Goal: Information Seeking & Learning: Learn about a topic

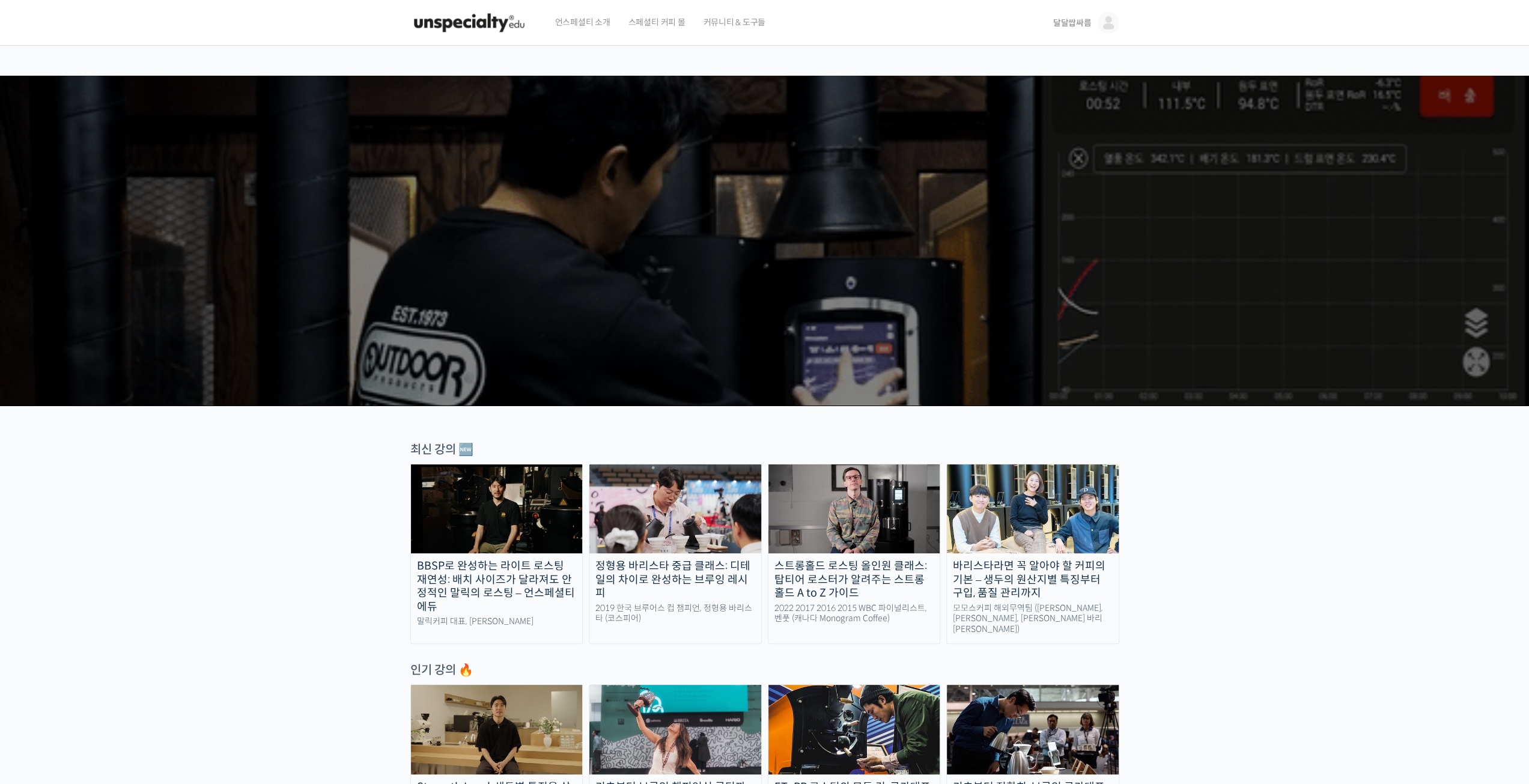
click at [1075, 18] on span "달달쌉싸름" at bounding box center [1073, 23] width 38 height 11
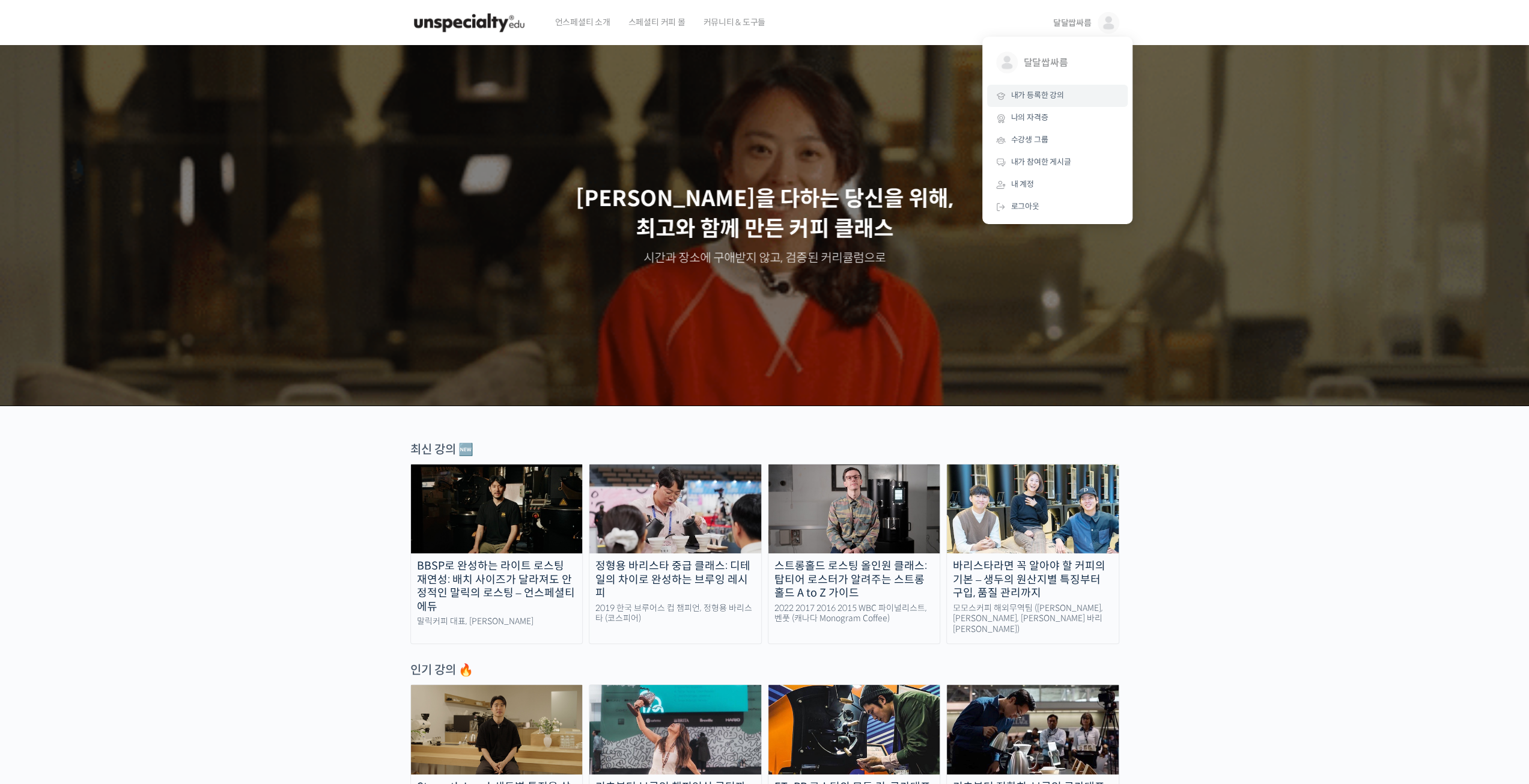
click at [1034, 92] on span "내가 등록한 강의" at bounding box center [1037, 95] width 53 height 10
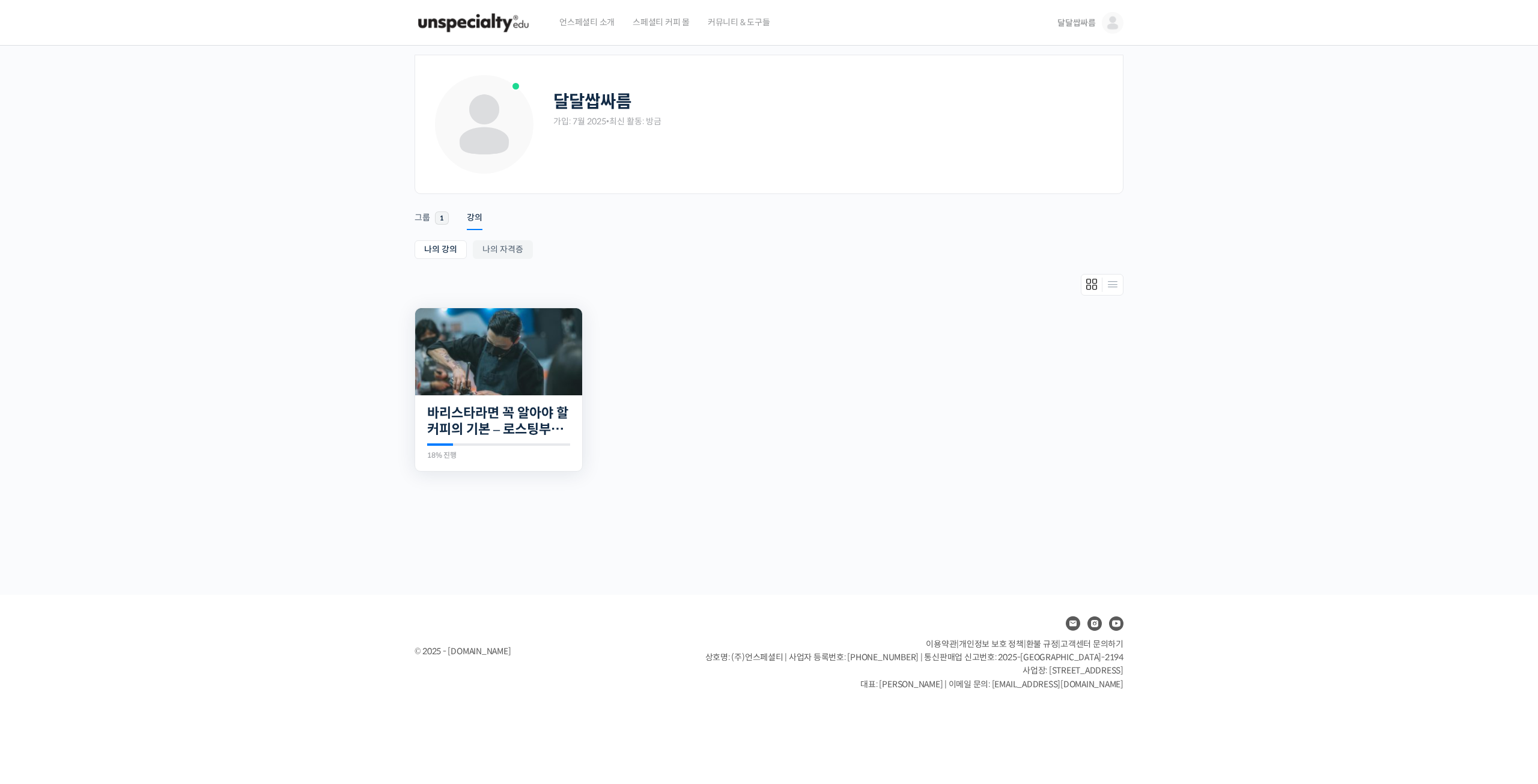
click at [516, 362] on img at bounding box center [499, 351] width 167 height 87
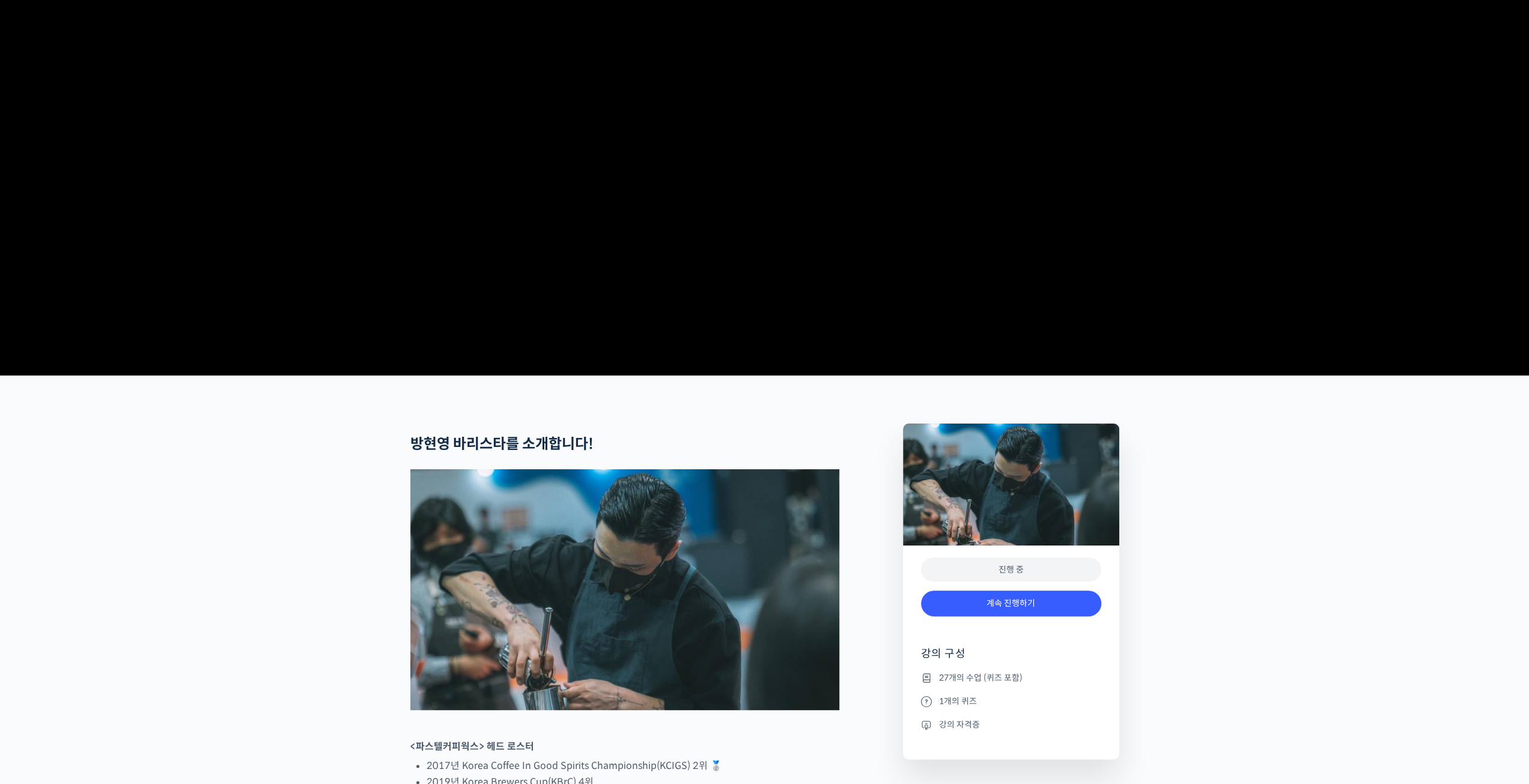
scroll to position [120, 0]
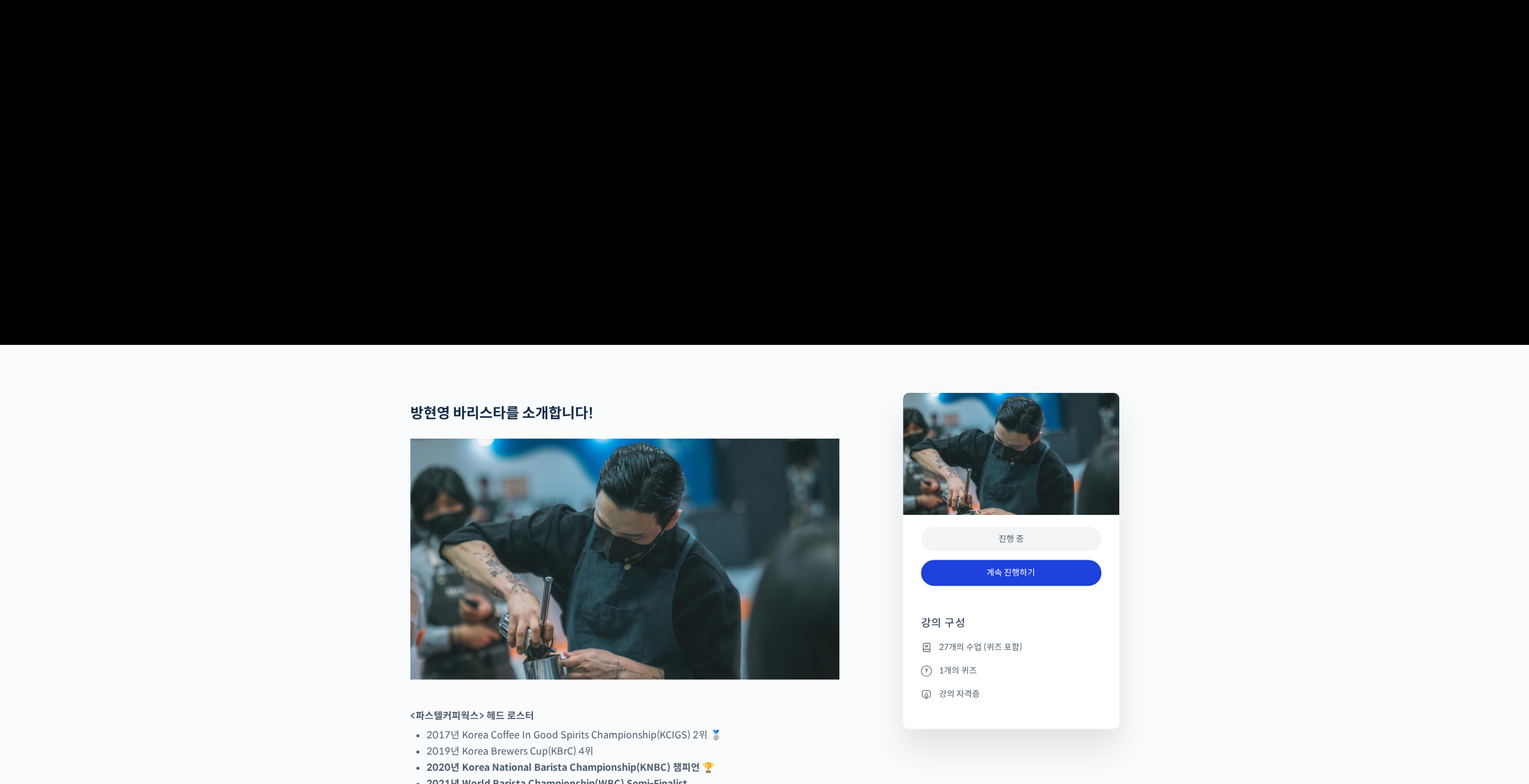
click at [979, 586] on link "계속 진행하기" at bounding box center [1011, 572] width 180 height 26
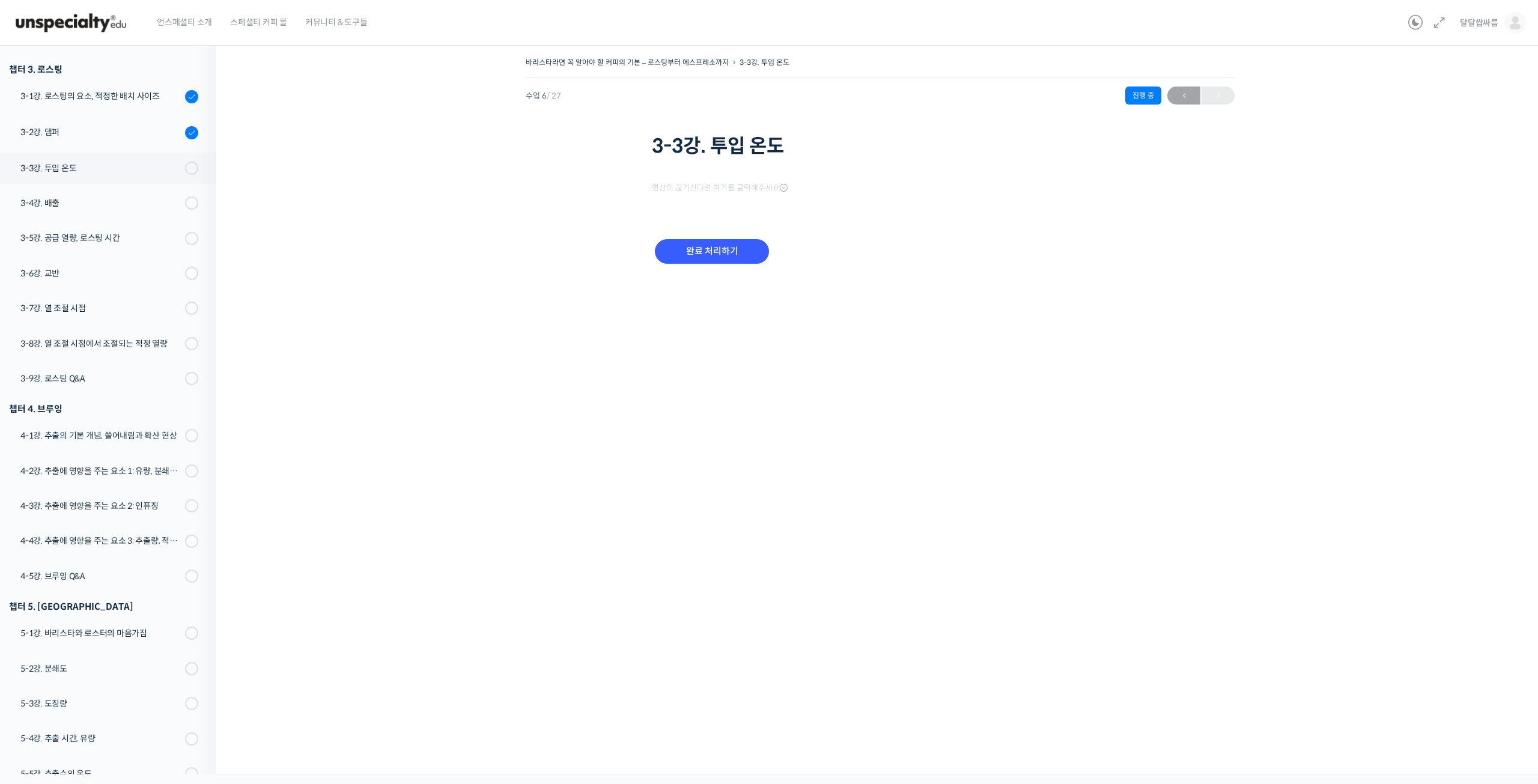
scroll to position [399, 0]
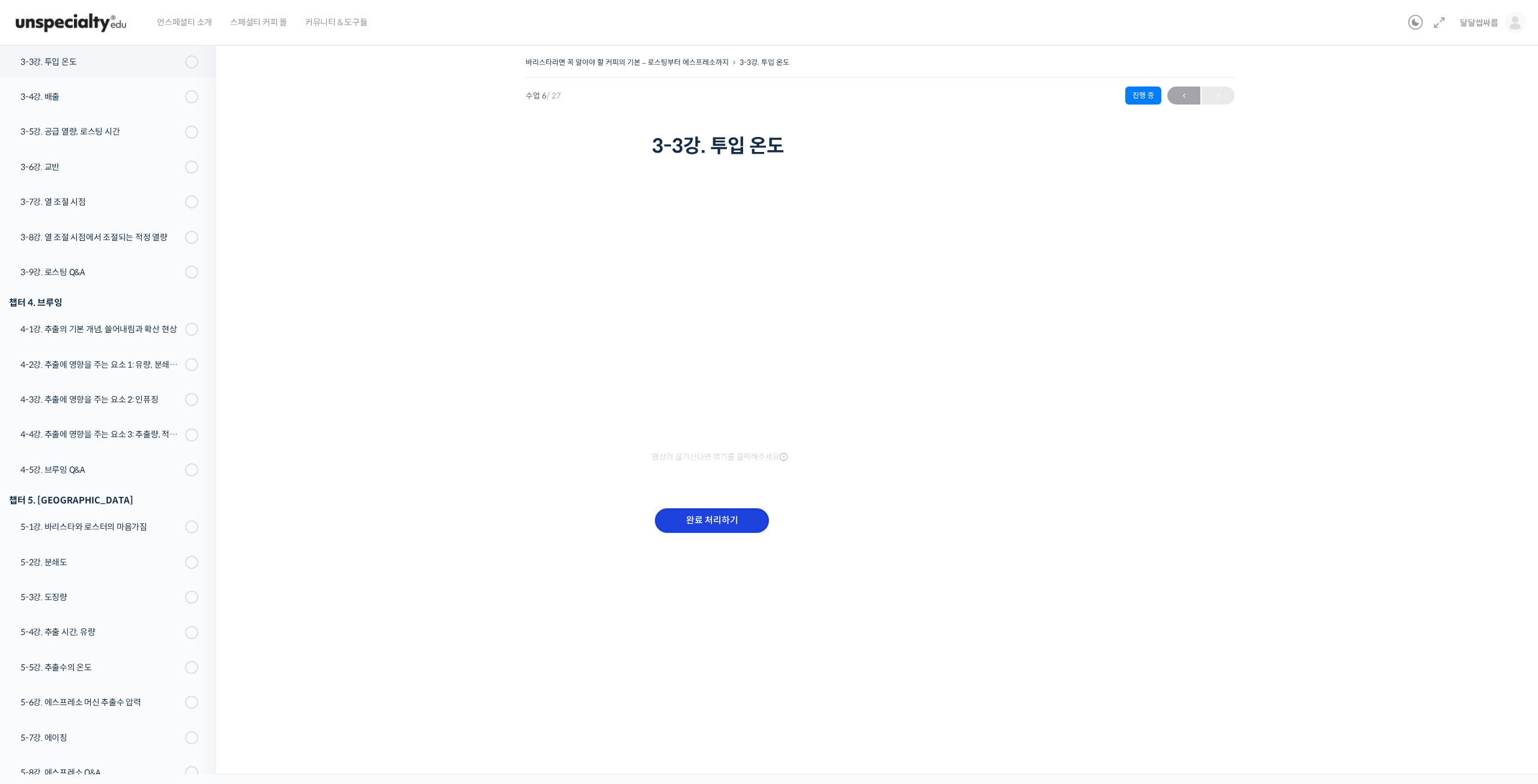
click at [722, 516] on input "완료 처리하기" at bounding box center [712, 520] width 114 height 24
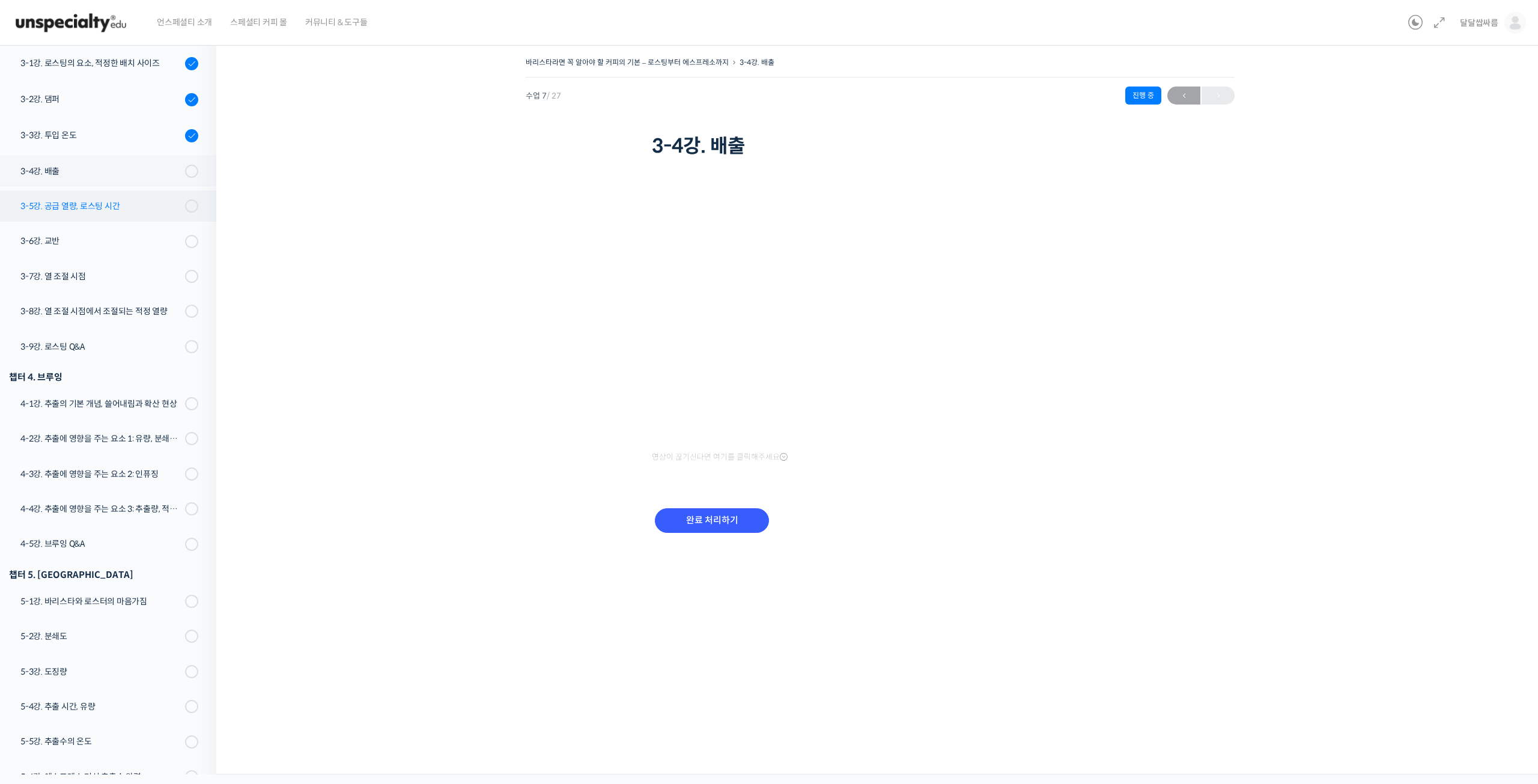
scroll to position [315, 0]
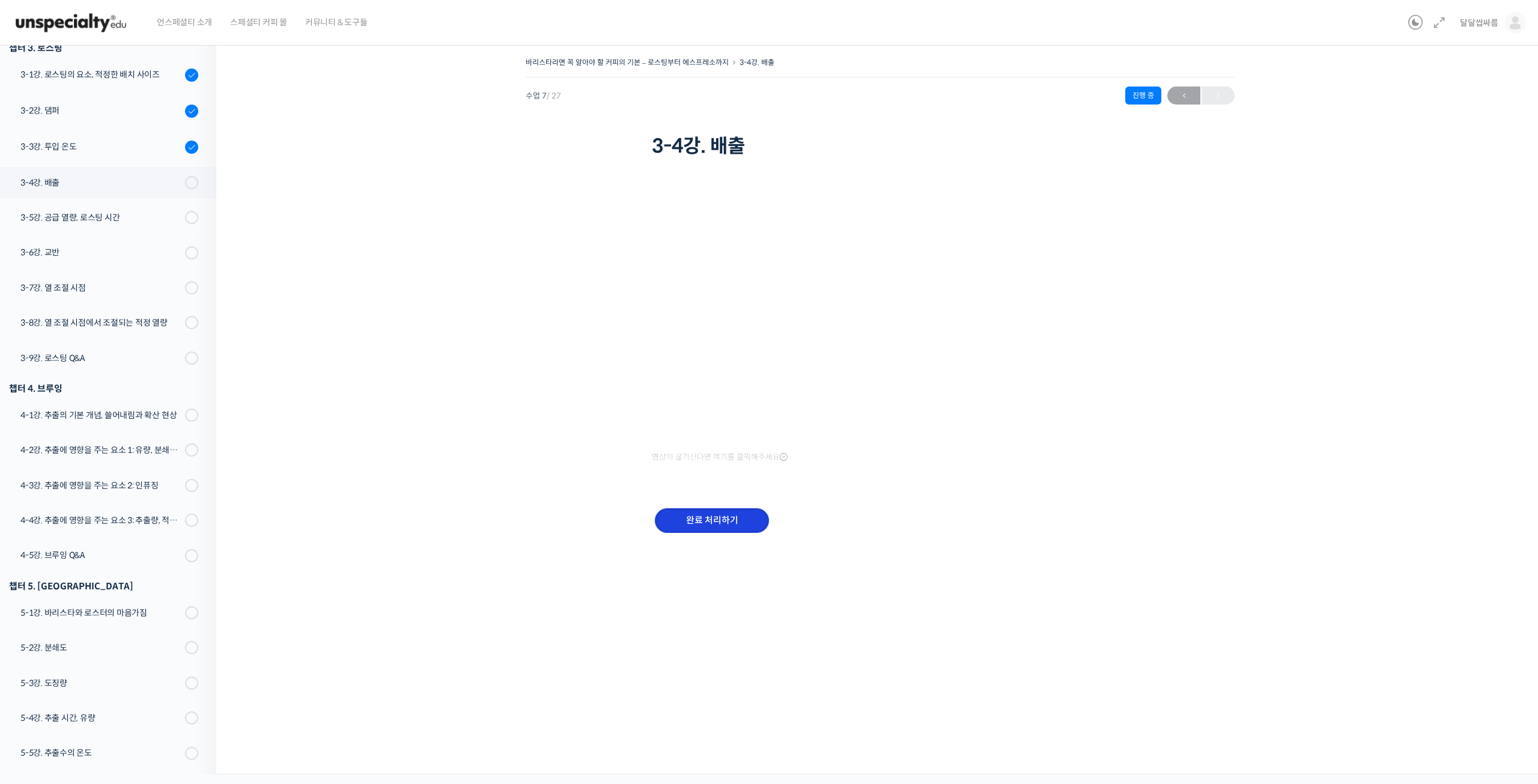
click at [700, 520] on input "완료 처리하기" at bounding box center [712, 520] width 114 height 24
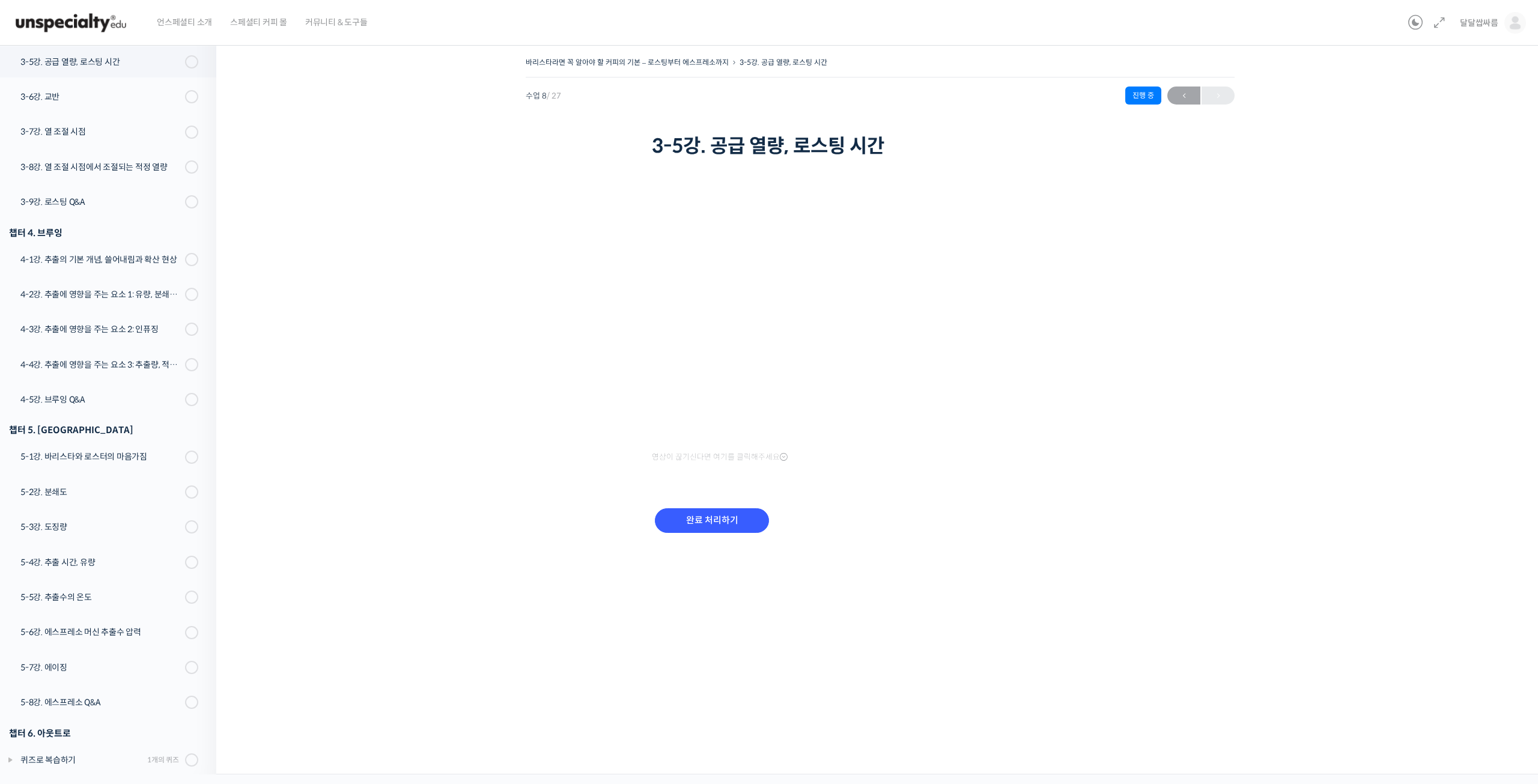
scroll to position [436, 0]
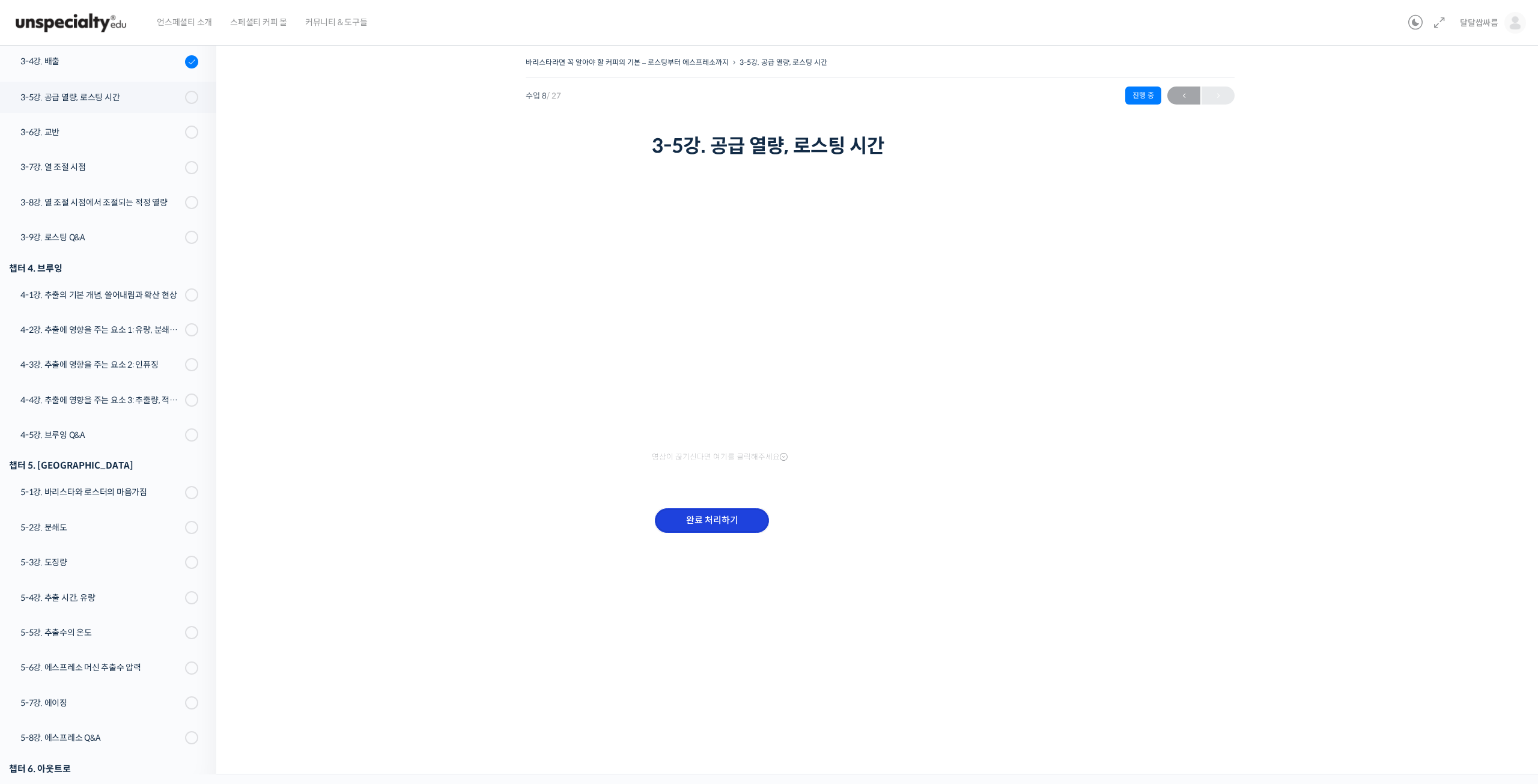
click at [719, 523] on input "완료 처리하기" at bounding box center [712, 520] width 114 height 24
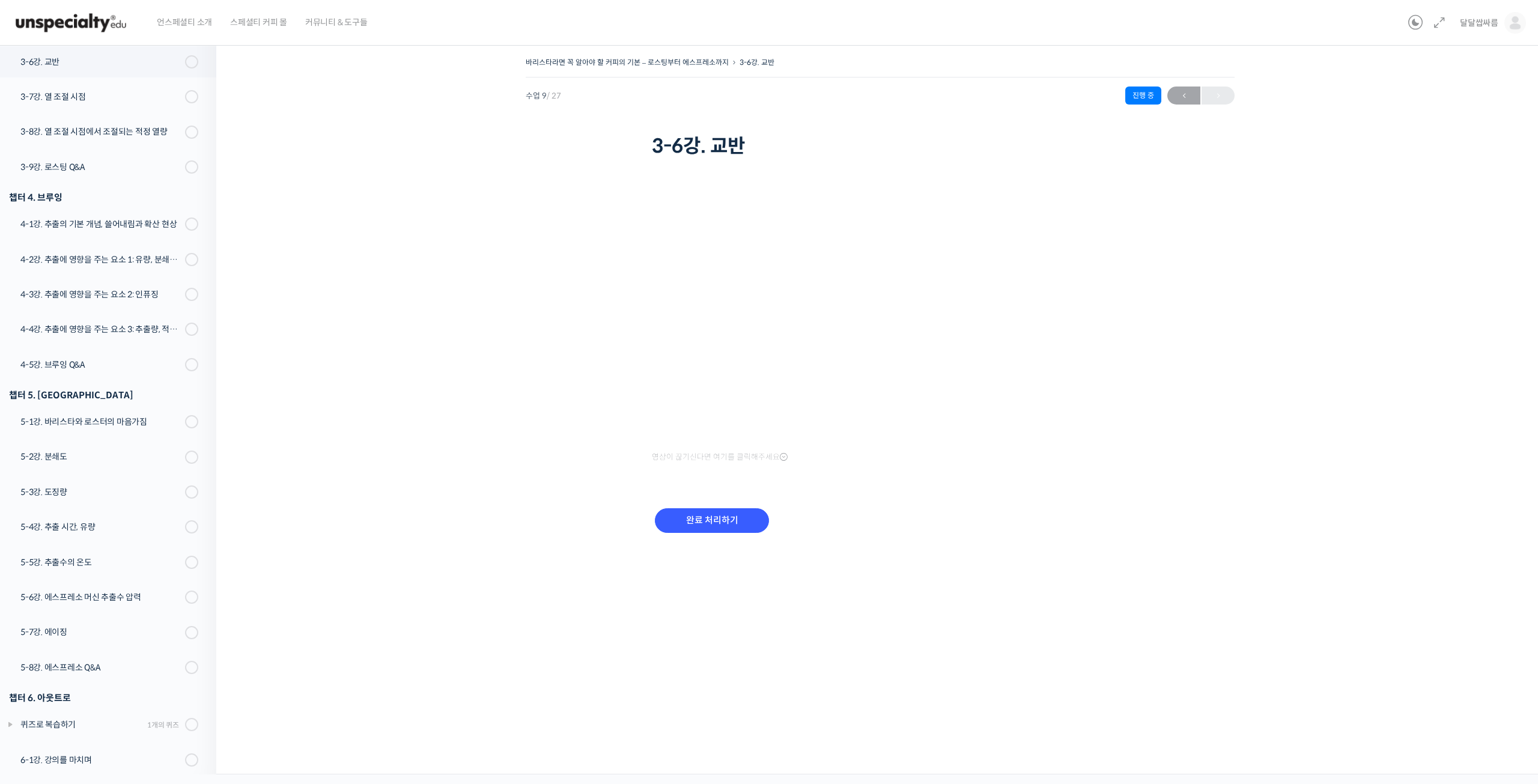
scroll to position [438, 0]
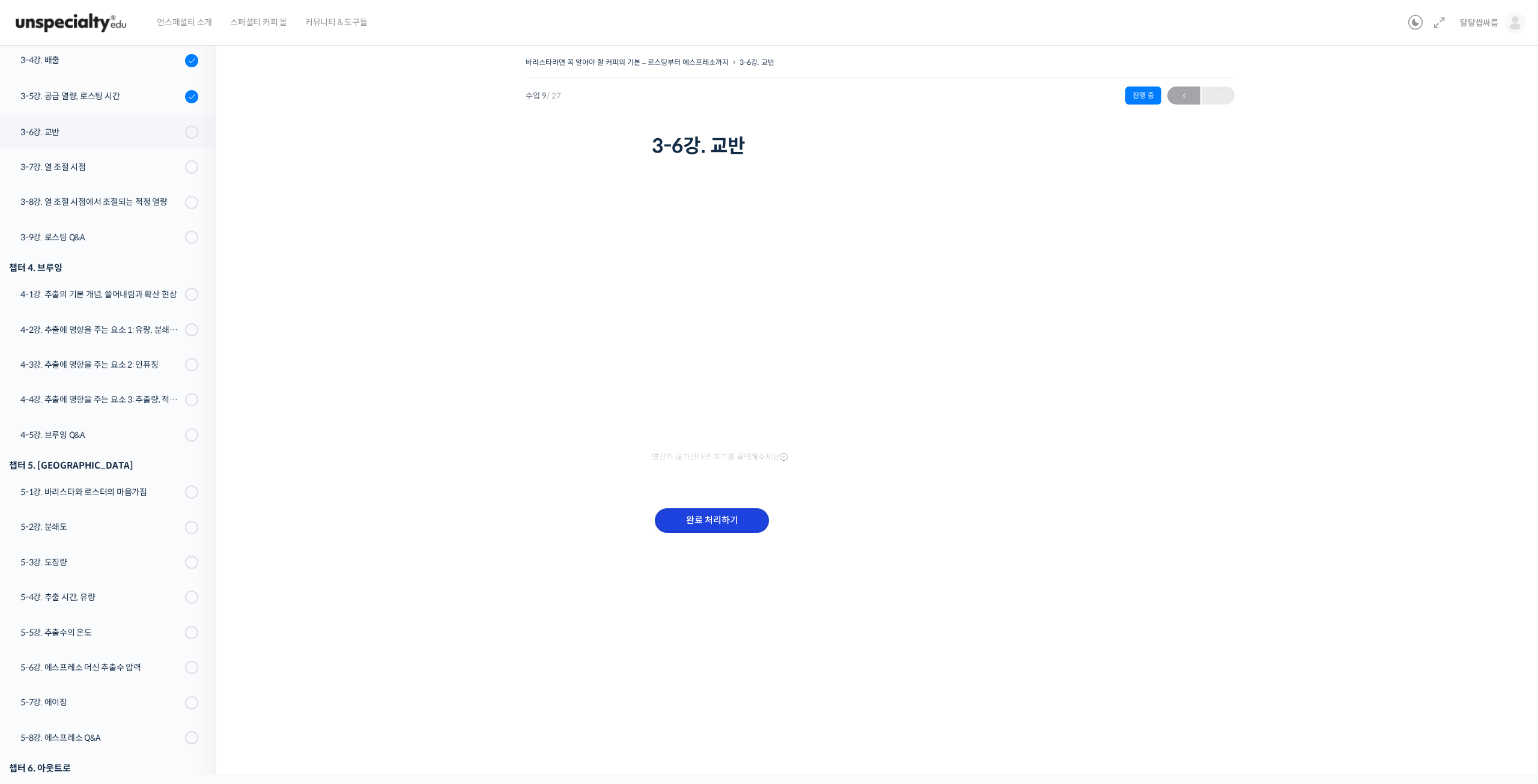
click at [704, 519] on input "완료 처리하기" at bounding box center [712, 520] width 114 height 24
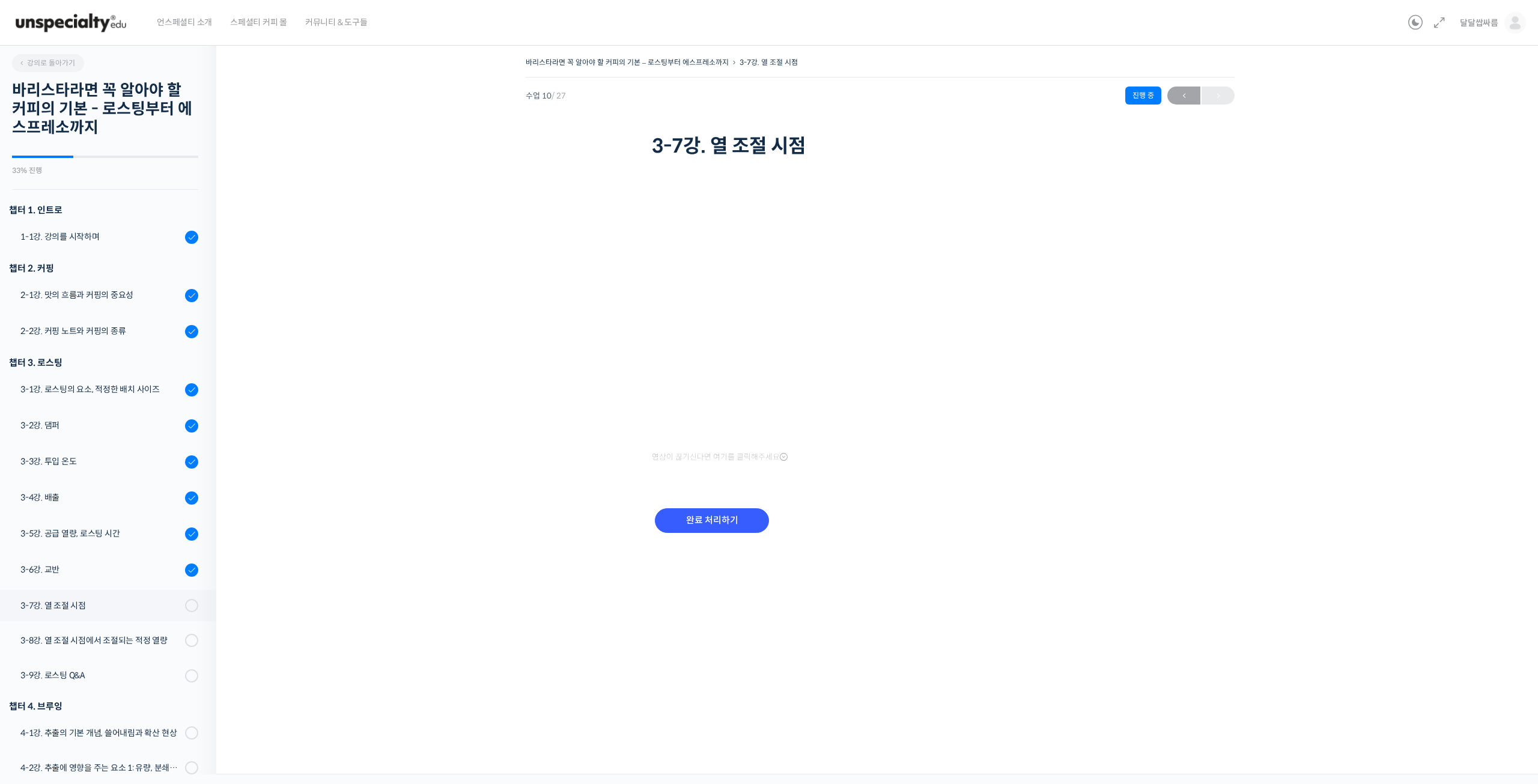
scroll to position [519, 0]
